Goal: Transaction & Acquisition: Purchase product/service

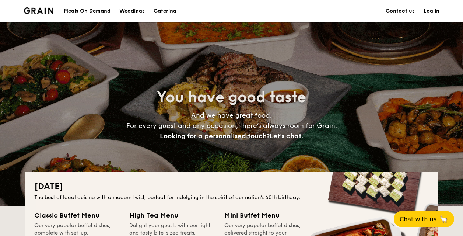
click at [173, 8] on h1 "Catering" at bounding box center [165, 11] width 23 height 22
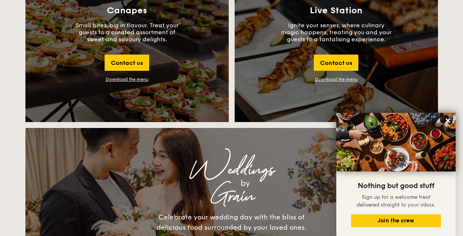
scroll to position [811, 0]
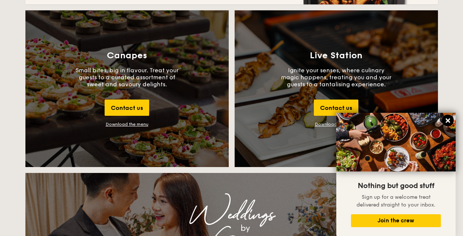
click at [449, 119] on icon at bounding box center [448, 120] width 4 height 4
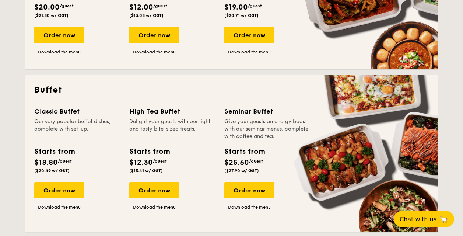
scroll to position [279, 0]
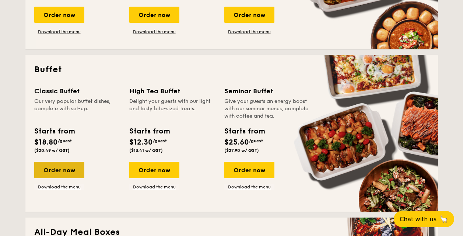
click at [57, 167] on div "Order now" at bounding box center [59, 170] width 50 height 16
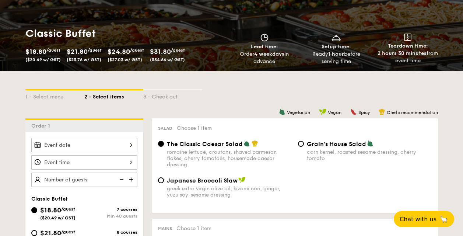
scroll to position [97, 0]
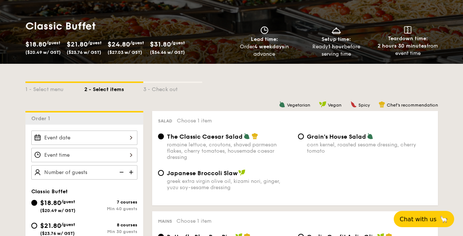
click at [119, 134] on input "Smoked Mesquite Whole Chicken brined in our in-house blend of herbs and spices,…" at bounding box center [84, 137] width 106 height 14
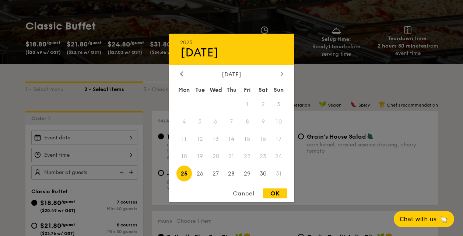
click at [281, 73] on icon at bounding box center [281, 73] width 3 height 5
click at [197, 172] on span "30" at bounding box center [200, 173] width 16 height 16
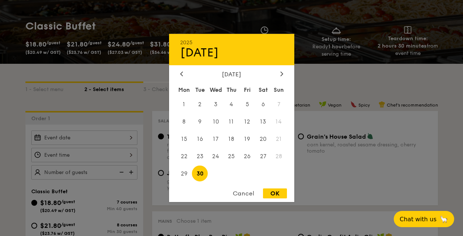
click at [274, 192] on div "OK" at bounding box center [275, 193] width 24 height 10
type input "[DATE]"
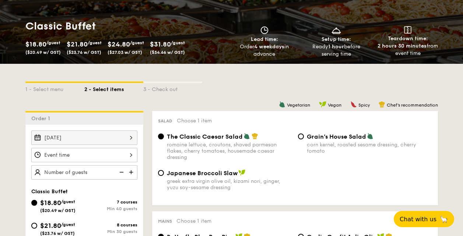
click at [124, 153] on input "Smoked Mesquite Whole Chicken brined in our in-house blend of herbs and spices,…" at bounding box center [84, 155] width 106 height 14
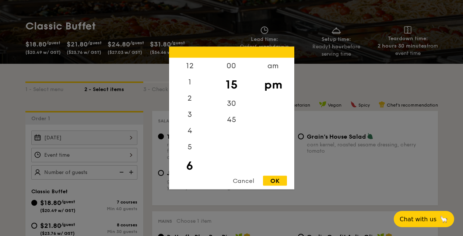
scroll to position [16, 0]
click at [280, 68] on div "am" at bounding box center [273, 68] width 42 height 21
click at [188, 129] on div "5" at bounding box center [190, 131] width 42 height 16
click at [186, 134] on div "5" at bounding box center [190, 131] width 42 height 16
drag, startPoint x: 192, startPoint y: 130, endPoint x: 186, endPoint y: 131, distance: 5.6
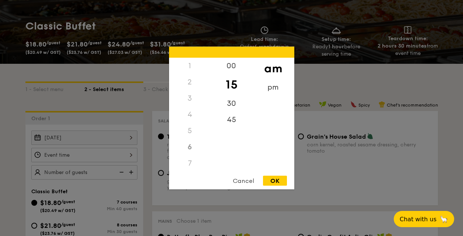
click at [186, 131] on div "5" at bounding box center [190, 131] width 42 height 16
drag, startPoint x: 192, startPoint y: 147, endPoint x: 196, endPoint y: 127, distance: 20.4
click at [196, 127] on div "12 1 2 3 4 5 6 7 8 9 10 11" at bounding box center [190, 114] width 42 height 112
click at [185, 131] on div "5" at bounding box center [190, 131] width 42 height 16
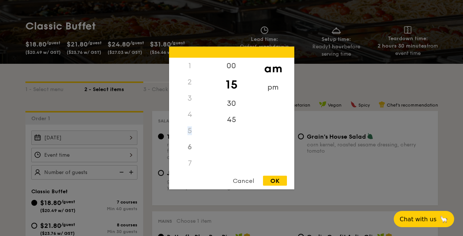
click at [188, 130] on div "5" at bounding box center [190, 131] width 42 height 16
click at [189, 111] on div "4" at bounding box center [190, 114] width 42 height 16
click at [279, 89] on div "pm" at bounding box center [273, 89] width 42 height 21
drag, startPoint x: 189, startPoint y: 139, endPoint x: 189, endPoint y: 135, distance: 4.1
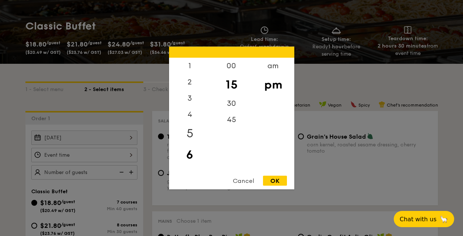
click at [189, 135] on div "5" at bounding box center [190, 133] width 42 height 21
click at [242, 158] on div "00 15 30 45" at bounding box center [232, 114] width 42 height 112
click at [233, 121] on div "45" at bounding box center [232, 122] width 42 height 21
click at [273, 178] on div "OK" at bounding box center [275, 181] width 24 height 10
type input "5:45PM"
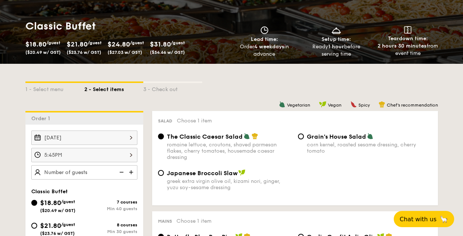
click at [130, 173] on img at bounding box center [131, 172] width 11 height 14
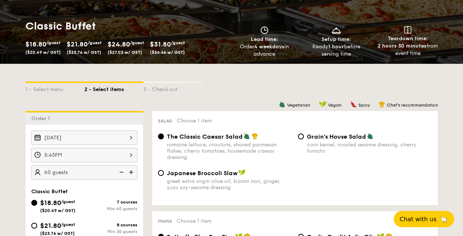
click at [118, 173] on img at bounding box center [120, 172] width 11 height 14
click at [119, 173] on img at bounding box center [120, 172] width 11 height 14
click at [120, 173] on img at bounding box center [120, 172] width 11 height 14
type input "40 guests"
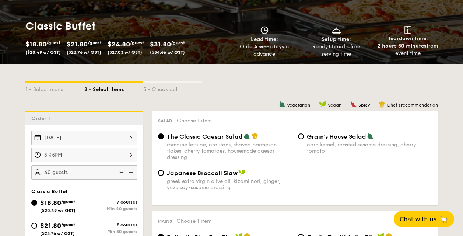
click at [120, 173] on img at bounding box center [120, 172] width 11 height 14
click at [122, 174] on img at bounding box center [120, 172] width 11 height 14
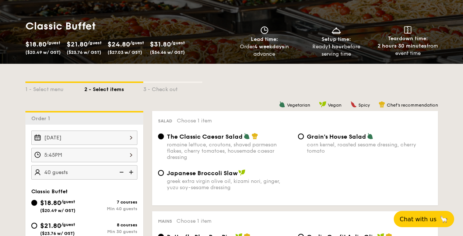
click at [122, 174] on img at bounding box center [120, 172] width 11 height 14
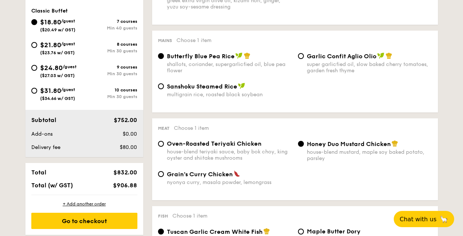
scroll to position [266, 0]
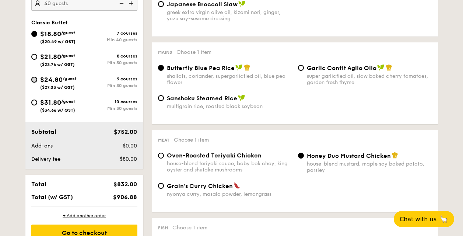
click at [35, 78] on input "$24.80 /guest ($27.03 w/ GST) 9 courses Min 30 guests" at bounding box center [34, 80] width 6 height 6
radio input "true"
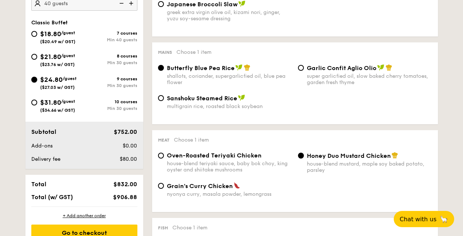
radio input "true"
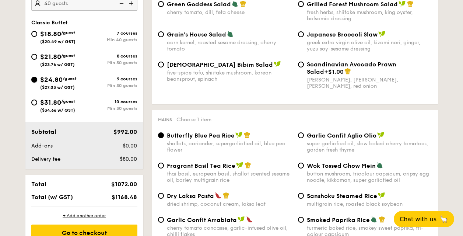
scroll to position [229, 0]
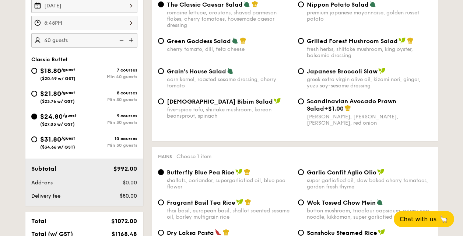
click at [122, 43] on img at bounding box center [120, 40] width 11 height 14
click at [130, 40] on img at bounding box center [131, 40] width 11 height 14
type input "35 guests"
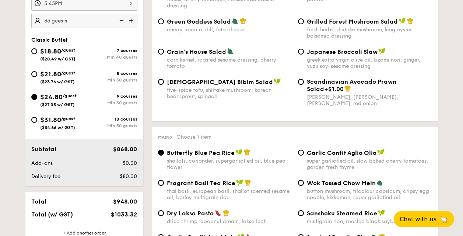
scroll to position [283, 0]
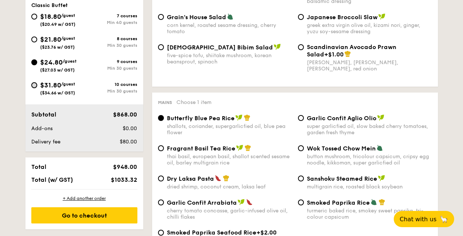
click at [35, 85] on input "$31.80 /guest ($34.66 w/ GST) 10 courses Min 30 guests" at bounding box center [34, 85] width 6 height 6
radio input "true"
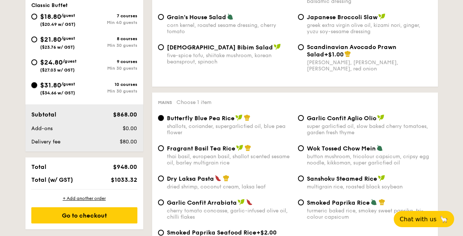
radio input "true"
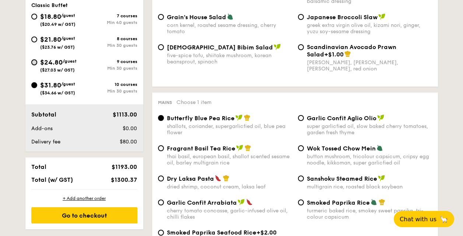
click at [35, 60] on input "$24.80 /guest ($27.03 w/ GST) 9 courses Min 30 guests" at bounding box center [34, 62] width 6 height 6
radio input "true"
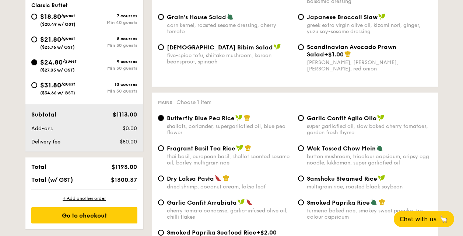
radio input "true"
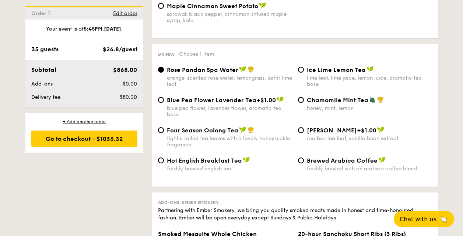
scroll to position [1540, 0]
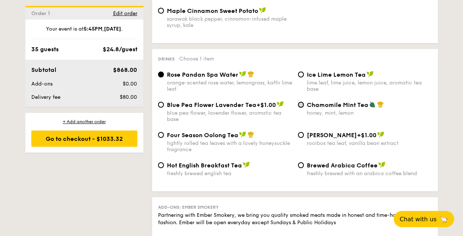
click at [301, 105] on input "Chamomile Mint Tea honey, mint, lemon" at bounding box center [301, 105] width 6 height 6
radio input "true"
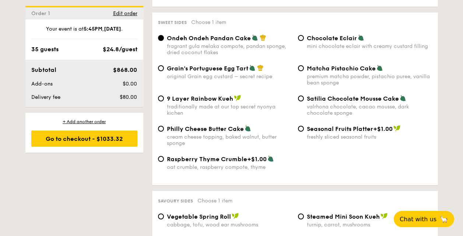
scroll to position [1104, 0]
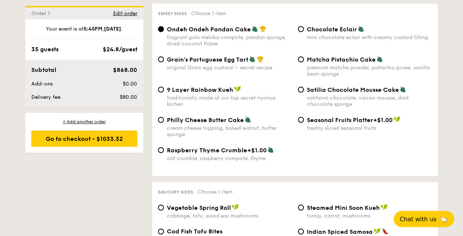
click at [164, 56] on div "Grain's Portuguese Egg Tart original Grain egg custard – secret recipe" at bounding box center [225, 63] width 140 height 15
click at [160, 59] on input "Grain's Portuguese Egg Tart original Grain egg custard – secret recipe" at bounding box center [161, 59] width 6 height 6
radio input "true"
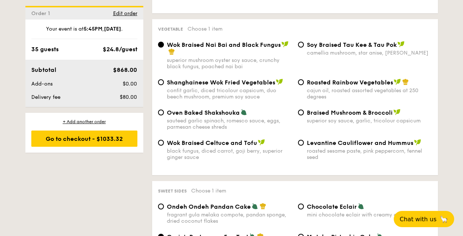
scroll to position [920, 0]
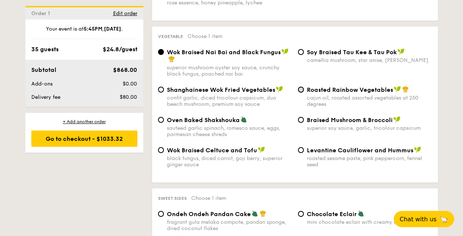
click at [301, 90] on input "Roasted Rainbow Vegetables cajun oil, roasted assorted vegetables at 250 degrees" at bounding box center [301, 90] width 6 height 6
radio input "true"
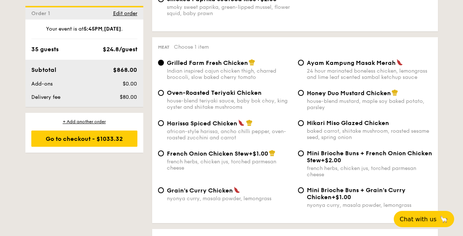
scroll to position [546, 0]
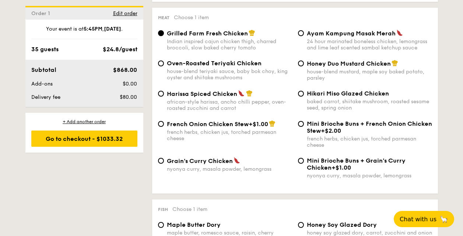
click at [304, 95] on div "Hikari Miso Glazed Chicken baked carrot, shiitake mushroom, roasted sesame seed…" at bounding box center [365, 100] width 140 height 21
click at [298, 94] on div "Hikari Miso Glazed Chicken baked carrot, shiitake mushroom, roasted sesame seed…" at bounding box center [365, 100] width 140 height 21
click at [302, 95] on input "Hikari Miso Glazed Chicken baked carrot, shiitake mushroom, roasted sesame seed…" at bounding box center [301, 94] width 6 height 6
radio input "true"
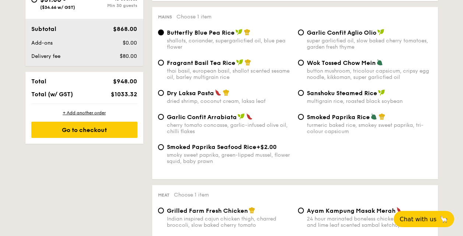
scroll to position [344, 0]
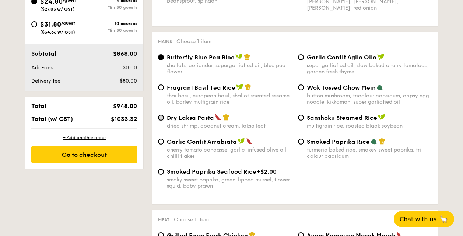
click at [161, 118] on input "Dry Laksa Pasta dried shrimp, coconut cream, laksa leaf" at bounding box center [161, 118] width 6 height 6
radio input "true"
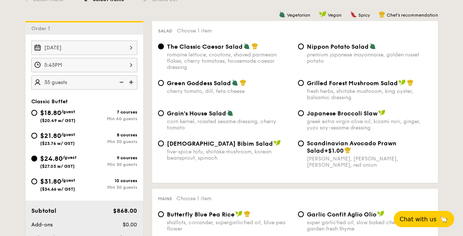
scroll to position [189, 0]
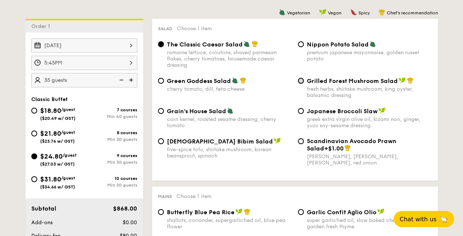
click at [299, 81] on input "Grilled Forest Mushroom Salad fresh herbs, shiitake mushroom, king oyster, bals…" at bounding box center [301, 81] width 6 height 6
radio input "true"
drag, startPoint x: 462, startPoint y: 44, endPoint x: 465, endPoint y: 49, distance: 5.8
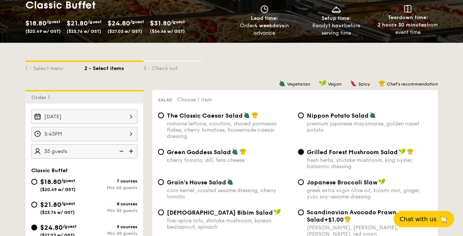
scroll to position [123, 0]
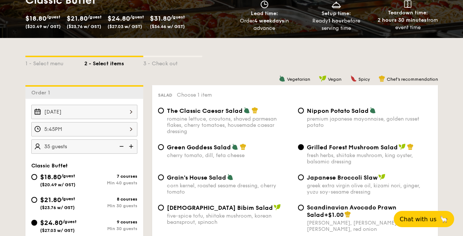
click at [130, 126] on input "5:45PM" at bounding box center [84, 129] width 106 height 14
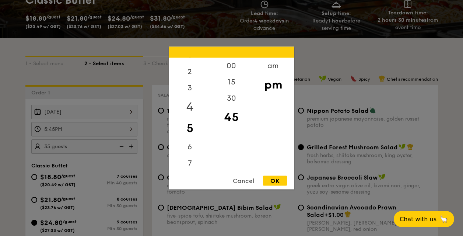
scroll to position [36, 0]
drag, startPoint x: 192, startPoint y: 141, endPoint x: 189, endPoint y: 135, distance: 6.3
click at [189, 135] on div "6" at bounding box center [190, 134] width 42 height 21
click at [226, 67] on div "00" at bounding box center [232, 68] width 42 height 21
click at [280, 179] on div "OK" at bounding box center [275, 181] width 24 height 10
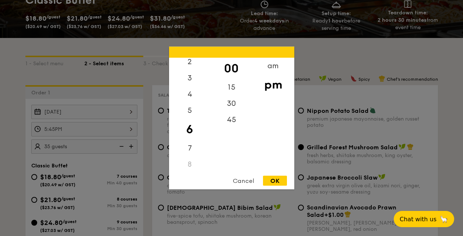
type input "6:00PM"
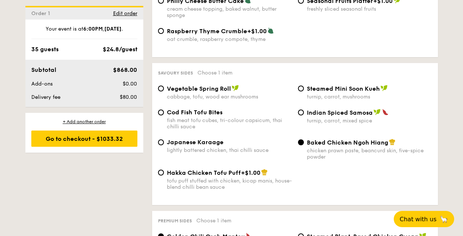
scroll to position [1260, 0]
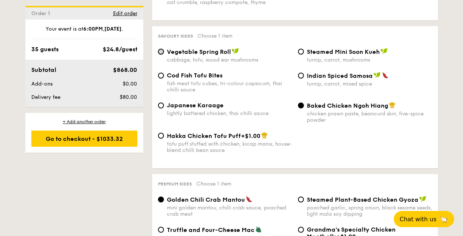
drag, startPoint x: 160, startPoint y: 53, endPoint x: 159, endPoint y: 49, distance: 3.8
click at [159, 49] on input "Vegetable Spring Roll cabbage, tofu, wood ear mushrooms" at bounding box center [161, 52] width 6 height 6
radio input "true"
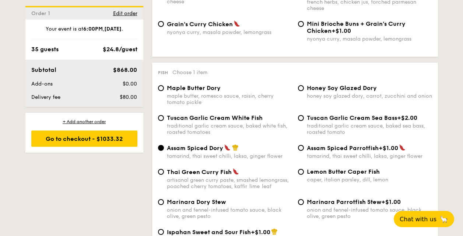
scroll to position [719, 0]
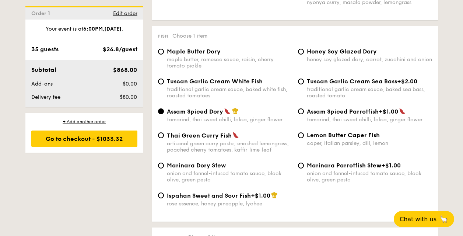
click at [307, 48] on span "Honey Soy Glazed Dory" at bounding box center [342, 51] width 70 height 7
click at [304, 49] on input "Honey Soy Glazed Dory honey soy glazed dory, carrot, zucchini and onion" at bounding box center [301, 52] width 6 height 6
radio input "true"
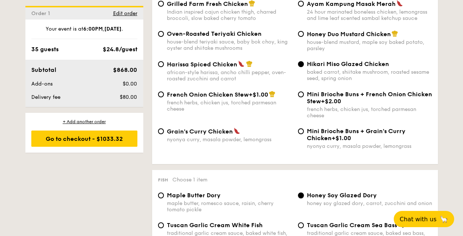
scroll to position [558, 0]
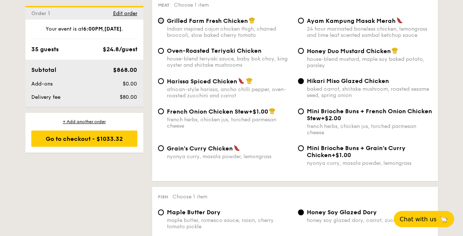
click at [161, 20] on input "Grilled Farm Fresh Chicken Indian inspired cajun chicken thigh, charred broccol…" at bounding box center [161, 21] width 6 height 6
radio input "true"
